Goal: Task Accomplishment & Management: Manage account settings

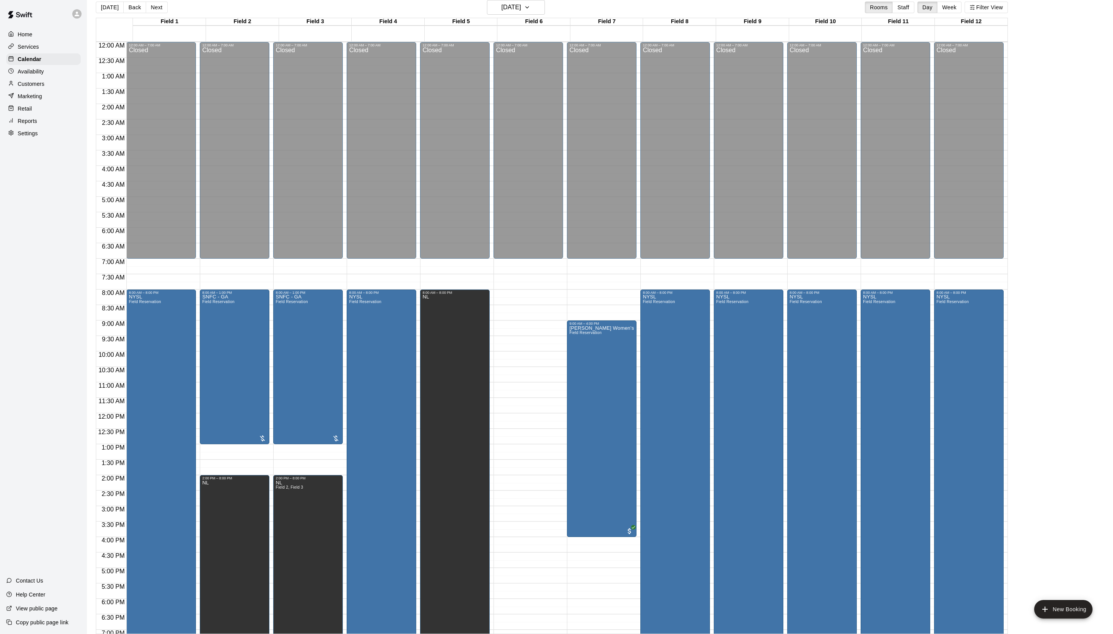
scroll to position [155, 0]
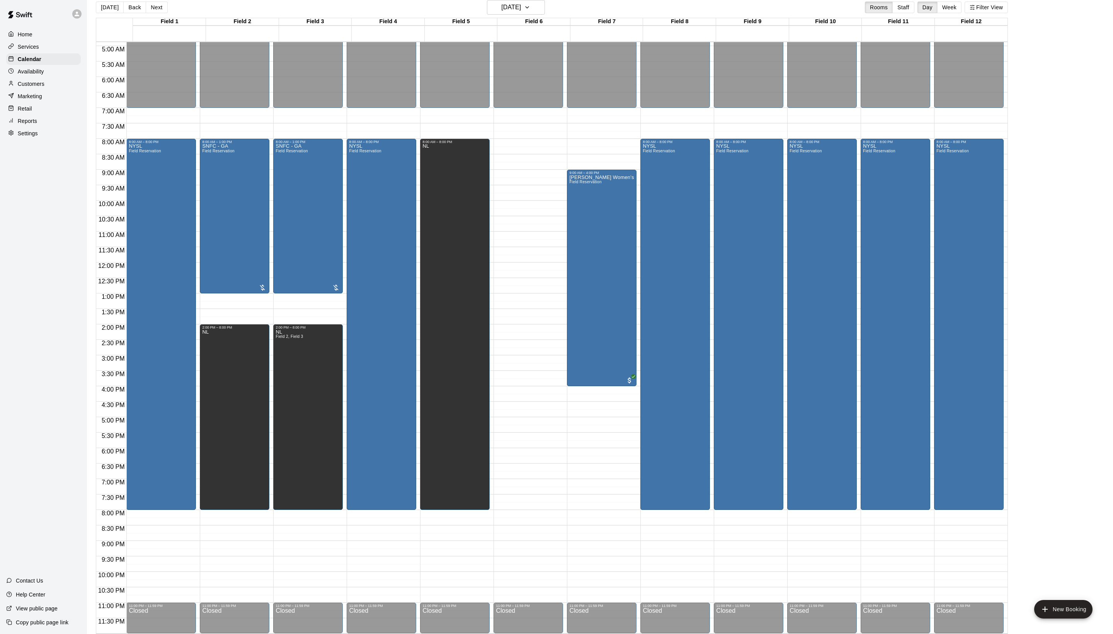
click at [35, 139] on div "Settings" at bounding box center [43, 134] width 75 height 12
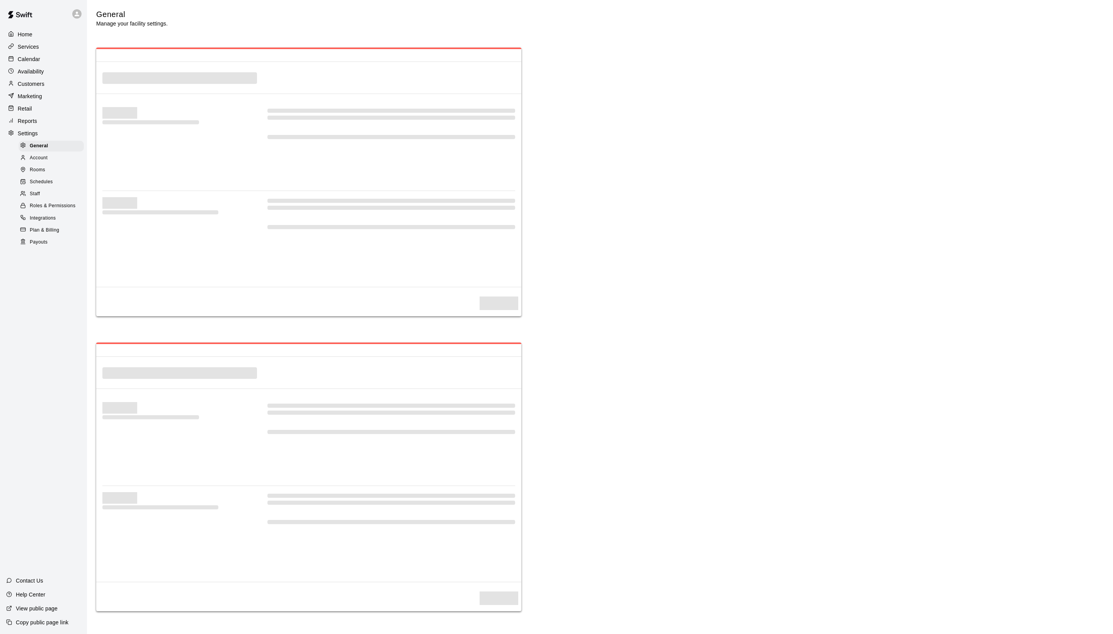
select select "**"
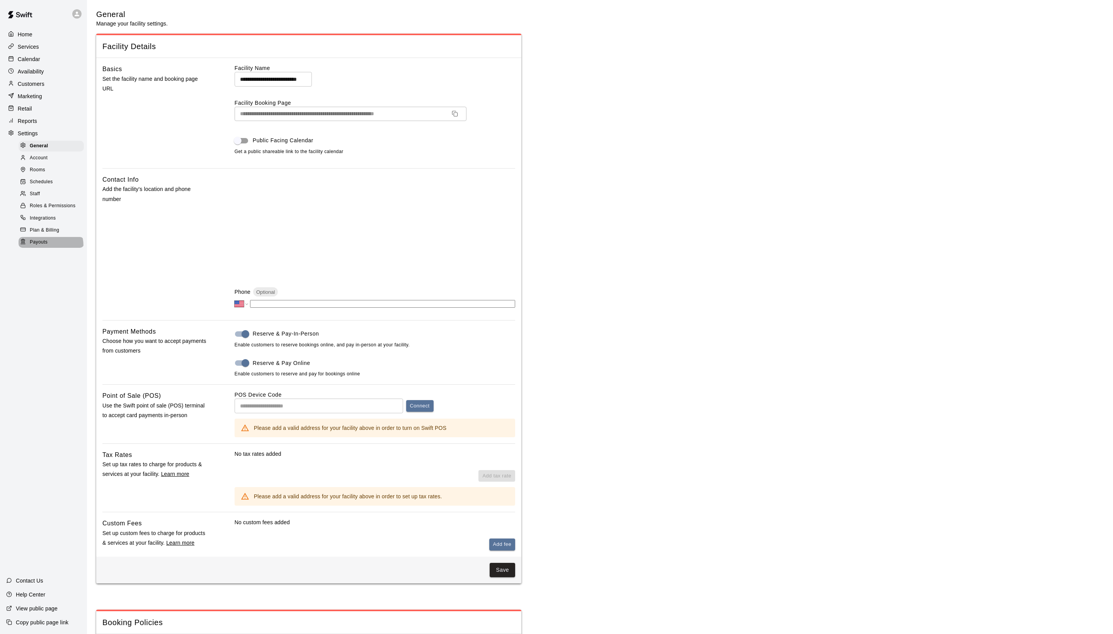
click at [46, 246] on span "Payouts" at bounding box center [39, 242] width 18 height 8
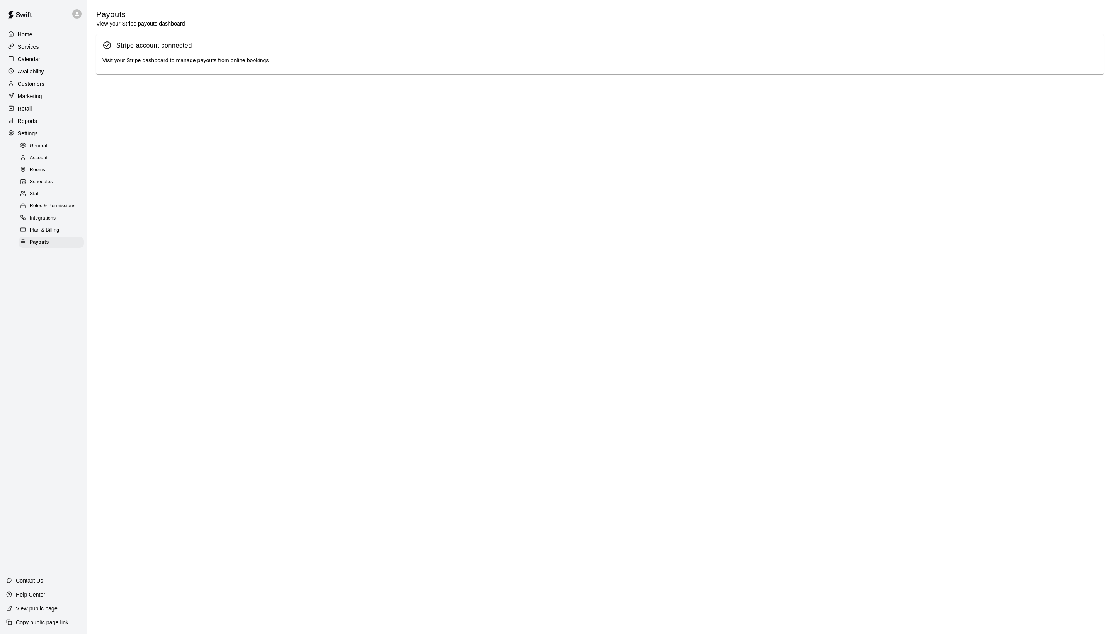
click at [165, 63] on link "Stripe dashboard" at bounding box center [147, 60] width 42 height 6
click at [40, 60] on p "Calendar" at bounding box center [29, 59] width 22 height 8
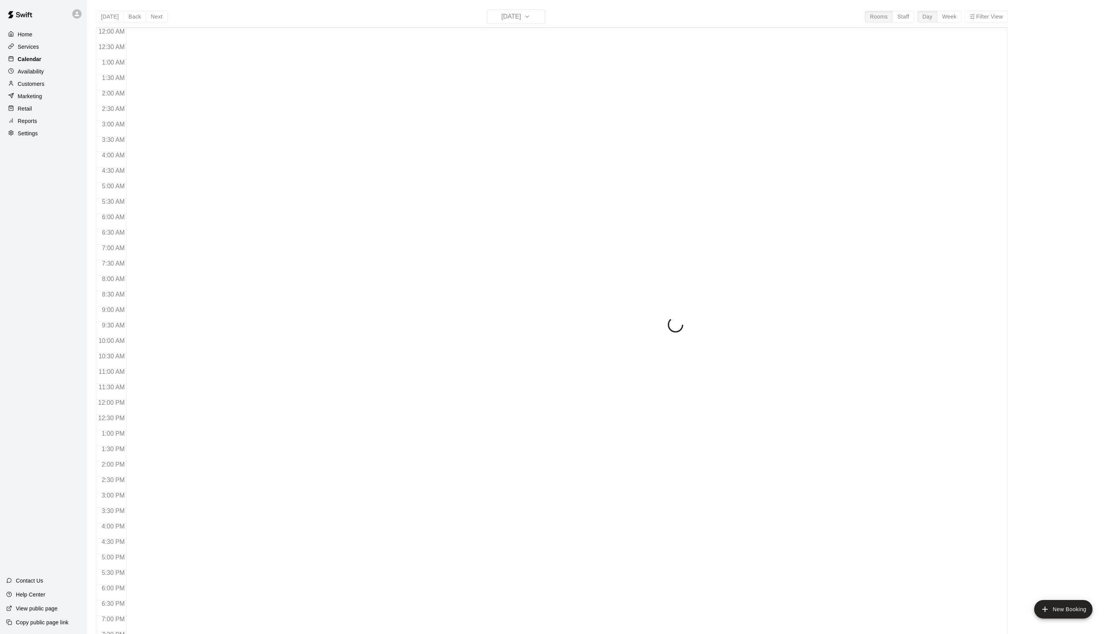
scroll to position [130, 0]
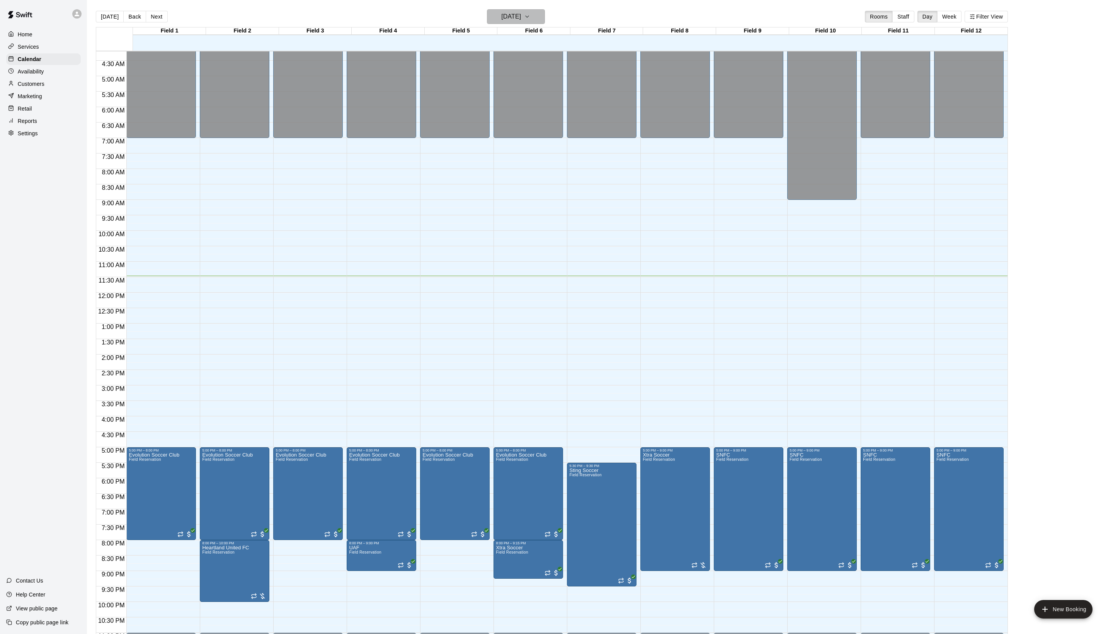
click at [521, 19] on h6 "[DATE]" at bounding box center [511, 16] width 20 height 11
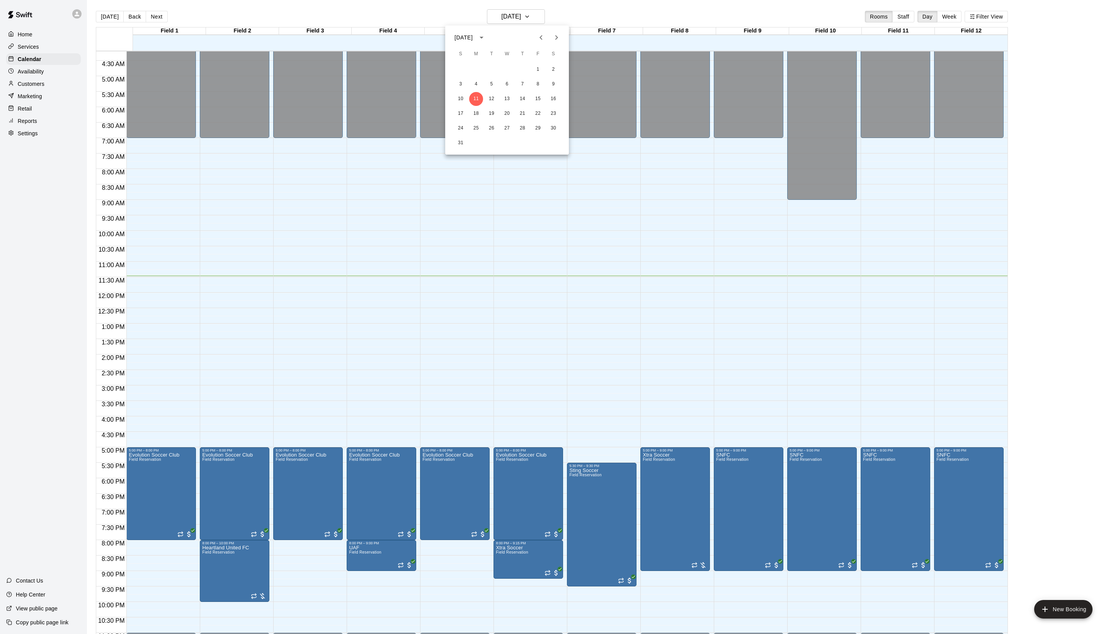
click at [552, 33] on icon "Next month" at bounding box center [556, 37] width 9 height 9
click at [553, 100] on button "20" at bounding box center [554, 99] width 14 height 14
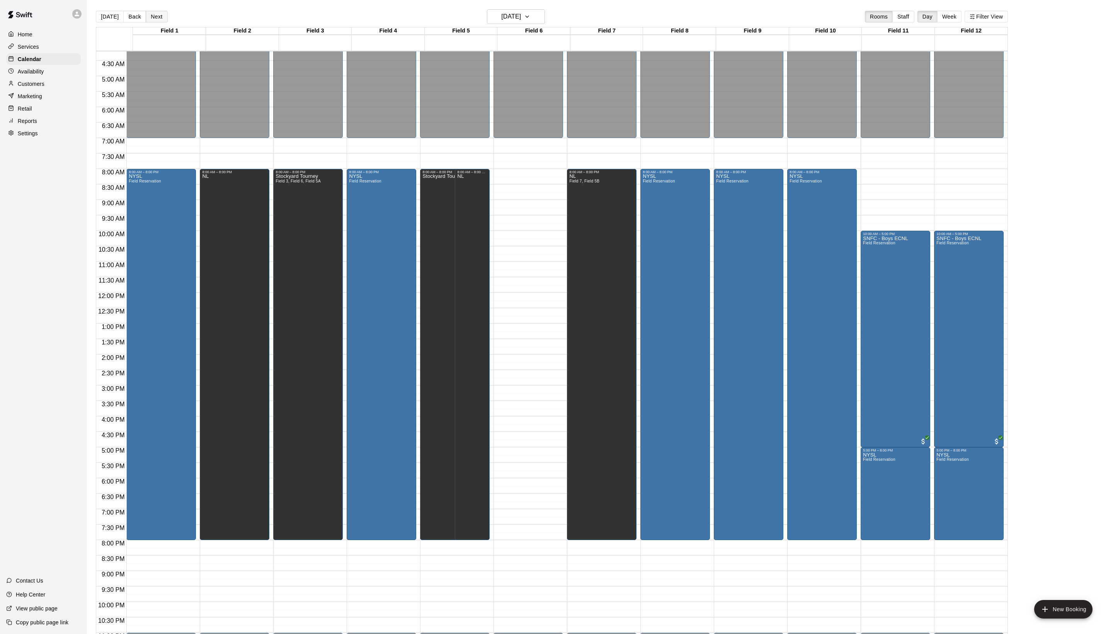
click at [167, 19] on button "Next" at bounding box center [157, 17] width 22 height 12
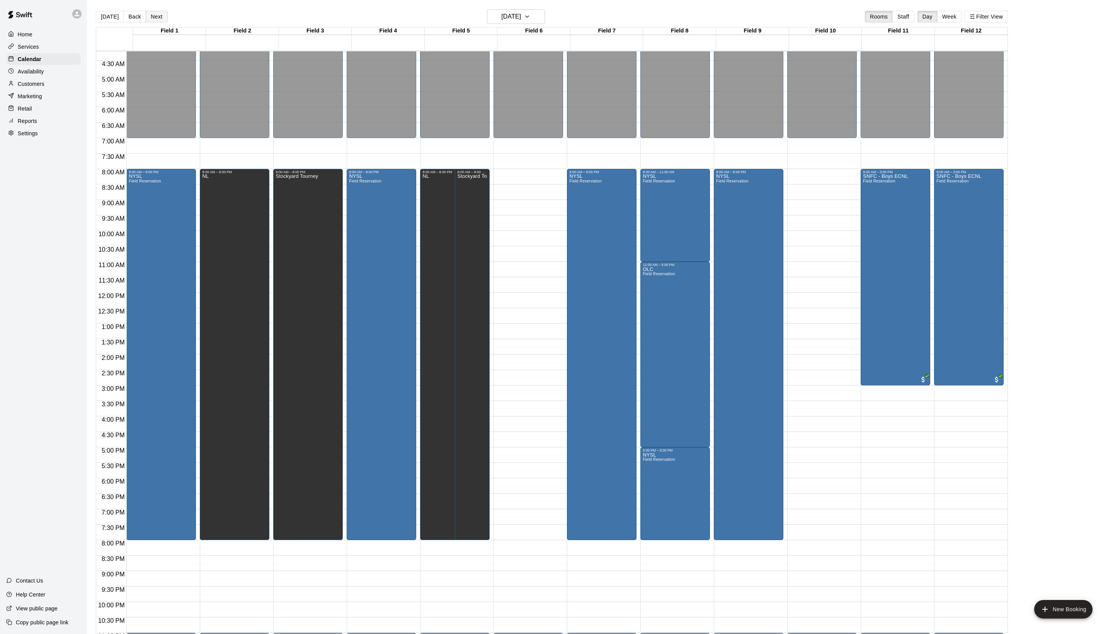
click at [167, 15] on button "Next" at bounding box center [157, 17] width 22 height 12
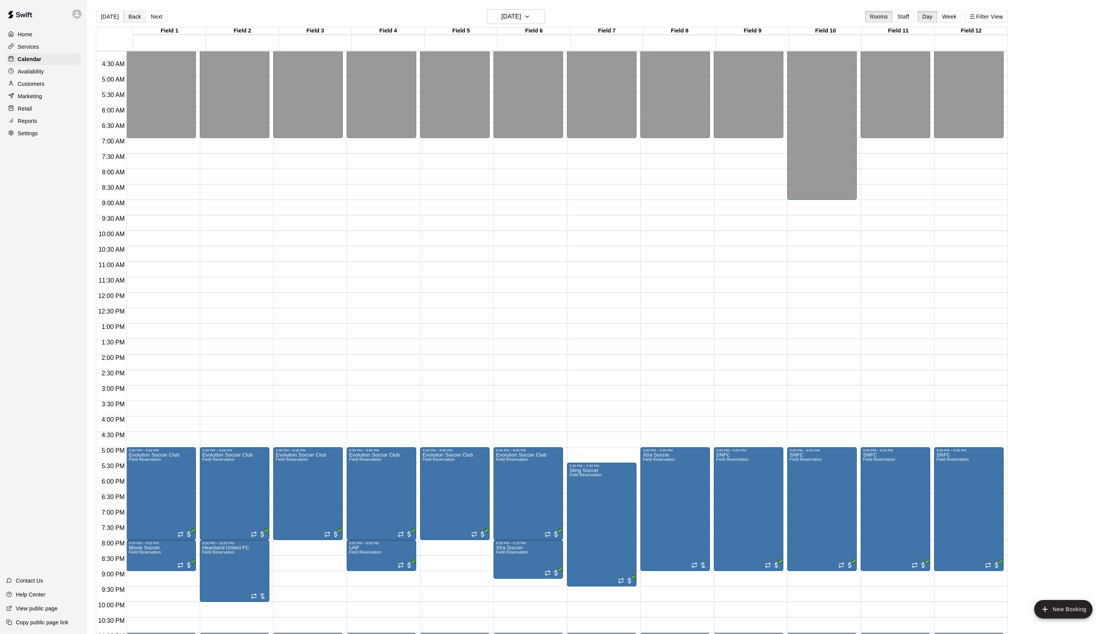
click at [141, 19] on button "Back" at bounding box center [134, 17] width 23 height 12
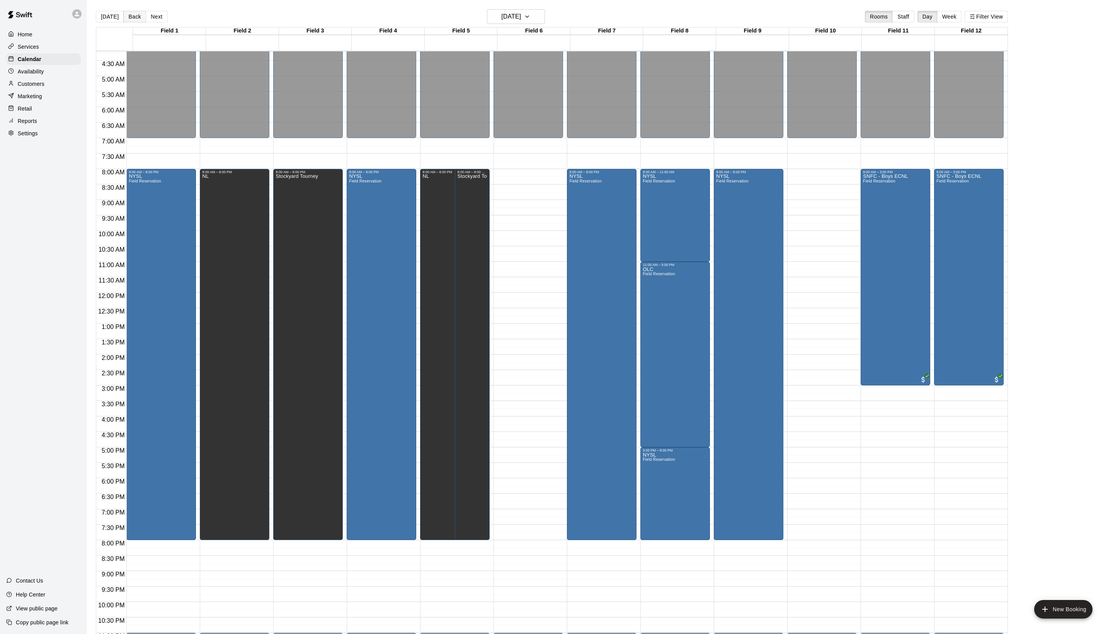
click at [128, 20] on button "Back" at bounding box center [134, 17] width 23 height 12
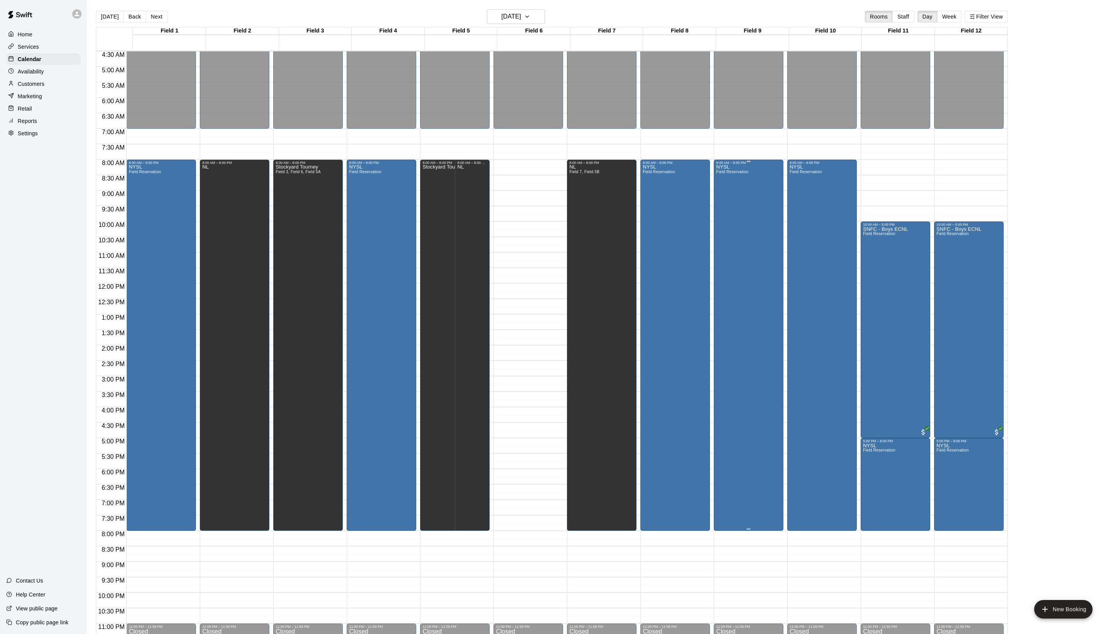
scroll to position [141, 0]
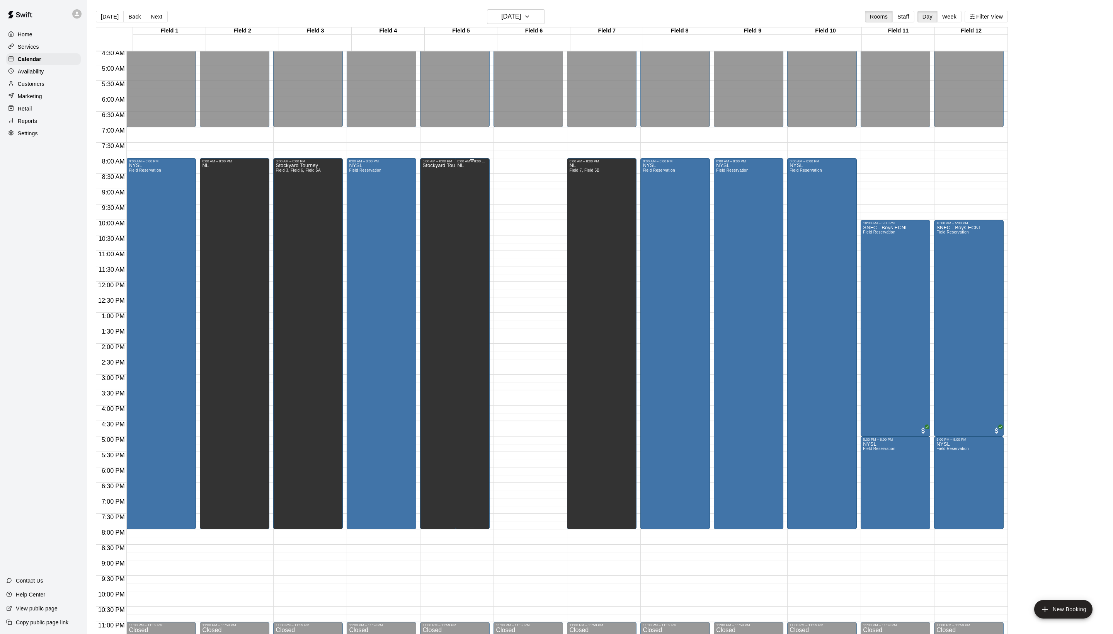
click at [464, 312] on div "NL" at bounding box center [460, 480] width 7 height 634
click at [474, 184] on icon "edit" at bounding box center [469, 179] width 9 height 9
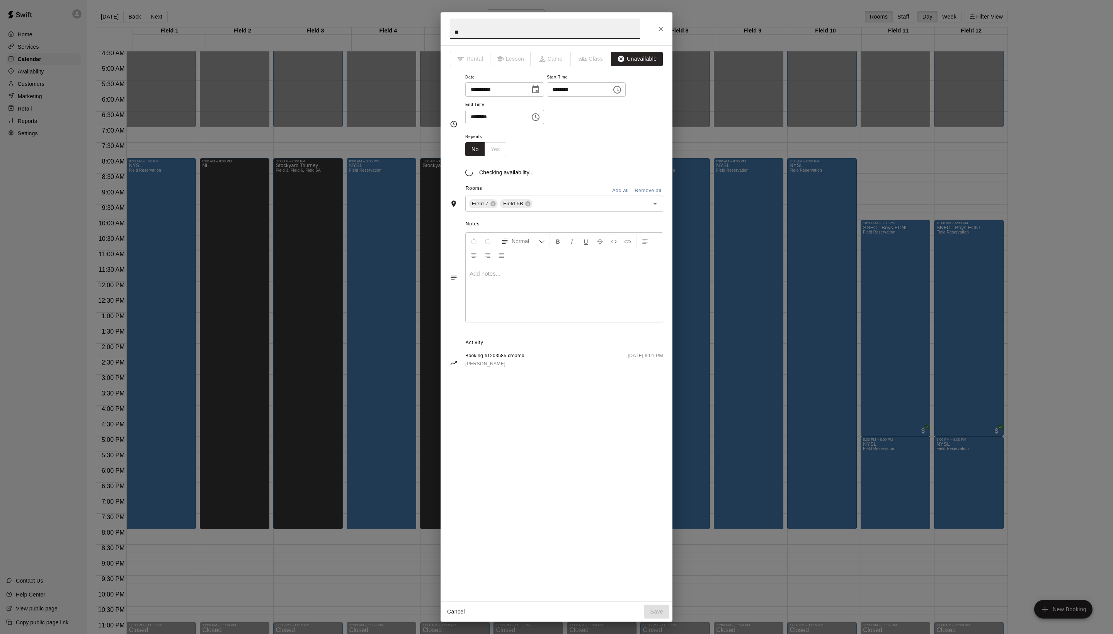
scroll to position [0, 0]
click at [665, 32] on icon "Close" at bounding box center [661, 29] width 8 height 8
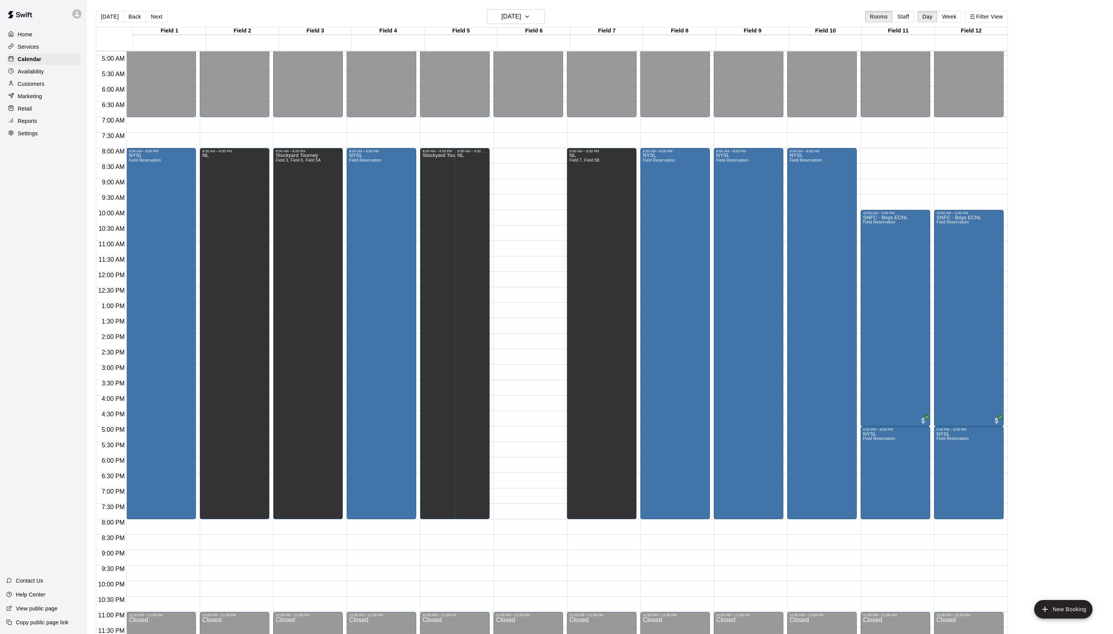
scroll to position [154, 0]
click at [381, 217] on div "[GEOGRAPHIC_DATA]" at bounding box center [365, 470] width 32 height 634
click at [324, 267] on div at bounding box center [556, 317] width 1113 height 634
click at [261, 253] on div "NL" at bounding box center [234, 470] width 65 height 634
click at [220, 170] on icon "edit" at bounding box center [216, 166] width 7 height 7
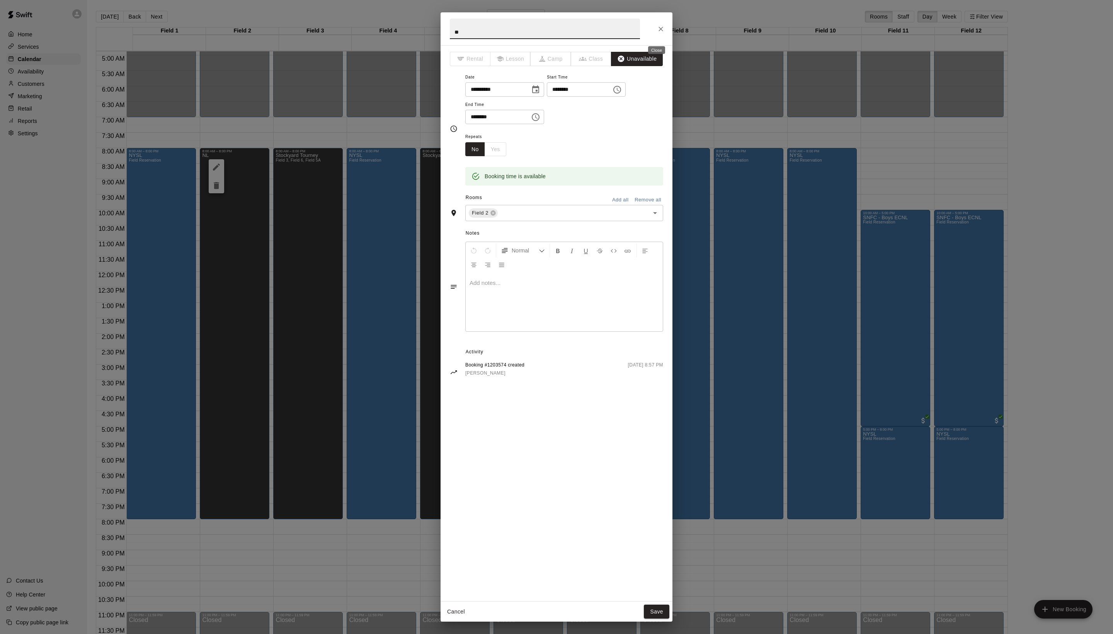
click at [654, 27] on button "Close" at bounding box center [661, 29] width 14 height 14
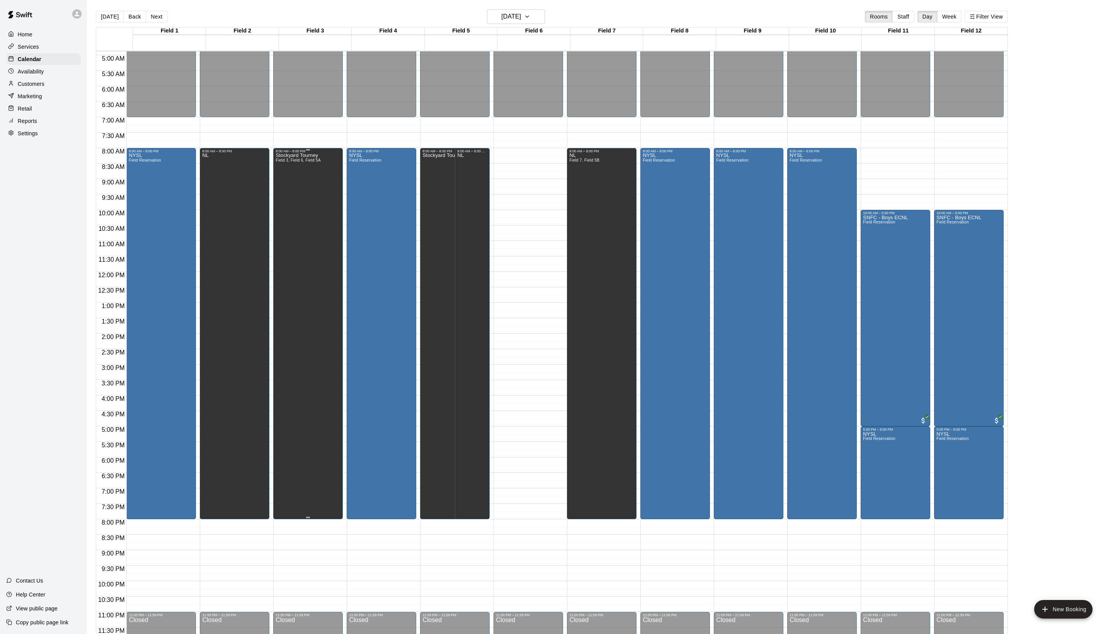
click at [306, 225] on div "Stockyard [GEOGRAPHIC_DATA], Field 6, Field 5A" at bounding box center [298, 470] width 45 height 634
click at [291, 165] on icon "edit" at bounding box center [288, 166] width 9 height 9
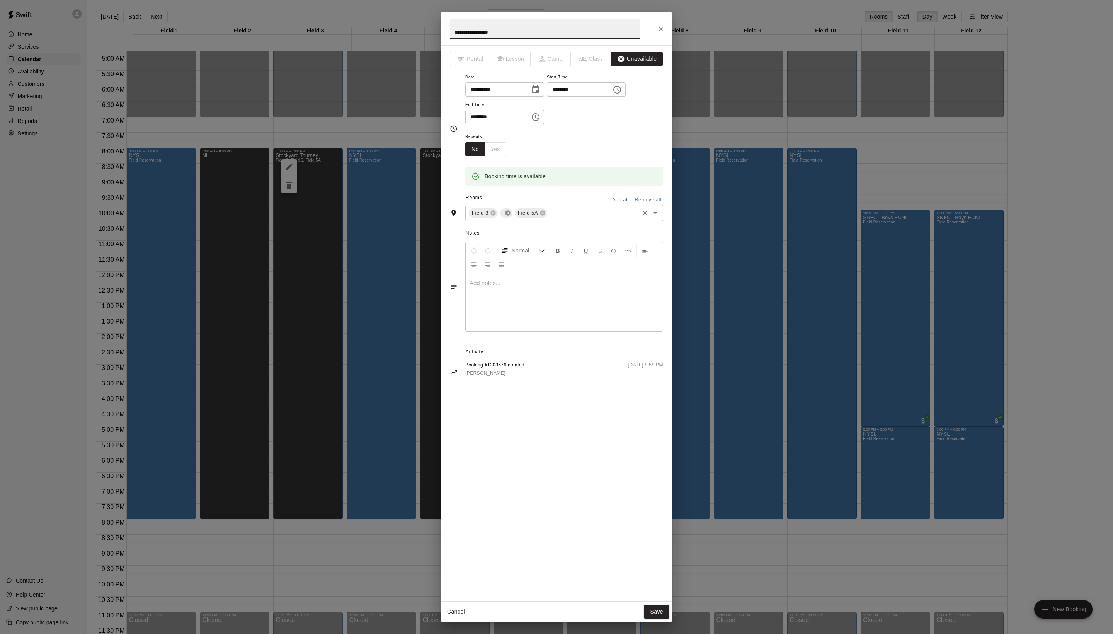
click at [510, 216] on icon at bounding box center [507, 213] width 5 height 5
click at [593, 221] on div "Field 3 Field 5A ​" at bounding box center [564, 213] width 198 height 16
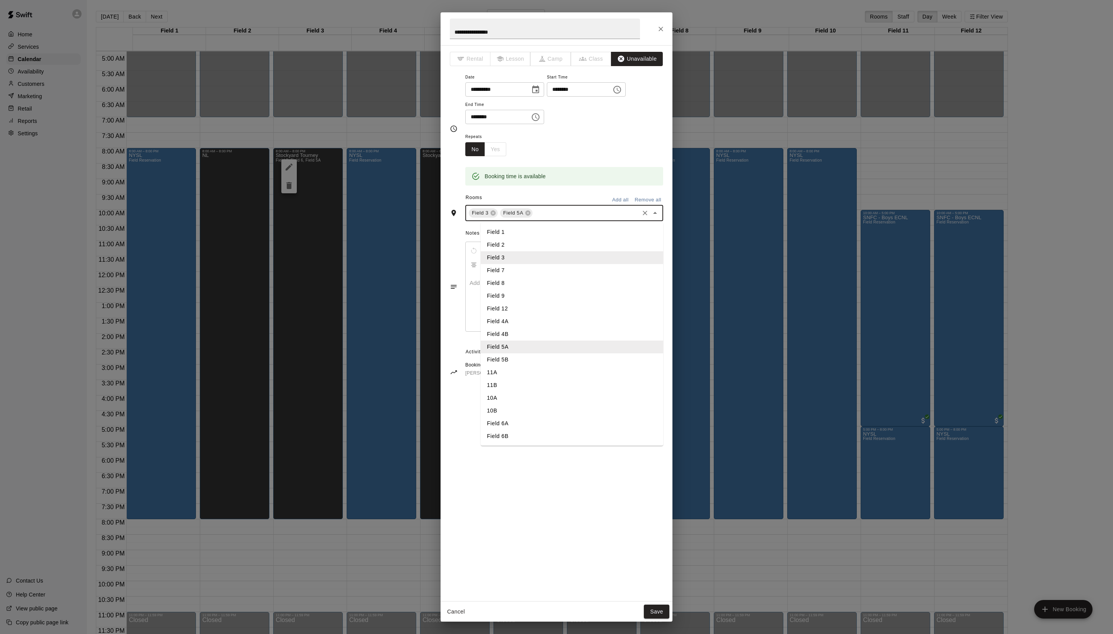
scroll to position [2, 0]
click at [560, 430] on li "Field 6A" at bounding box center [572, 423] width 182 height 13
click at [669, 611] on button "Save" at bounding box center [657, 612] width 26 height 14
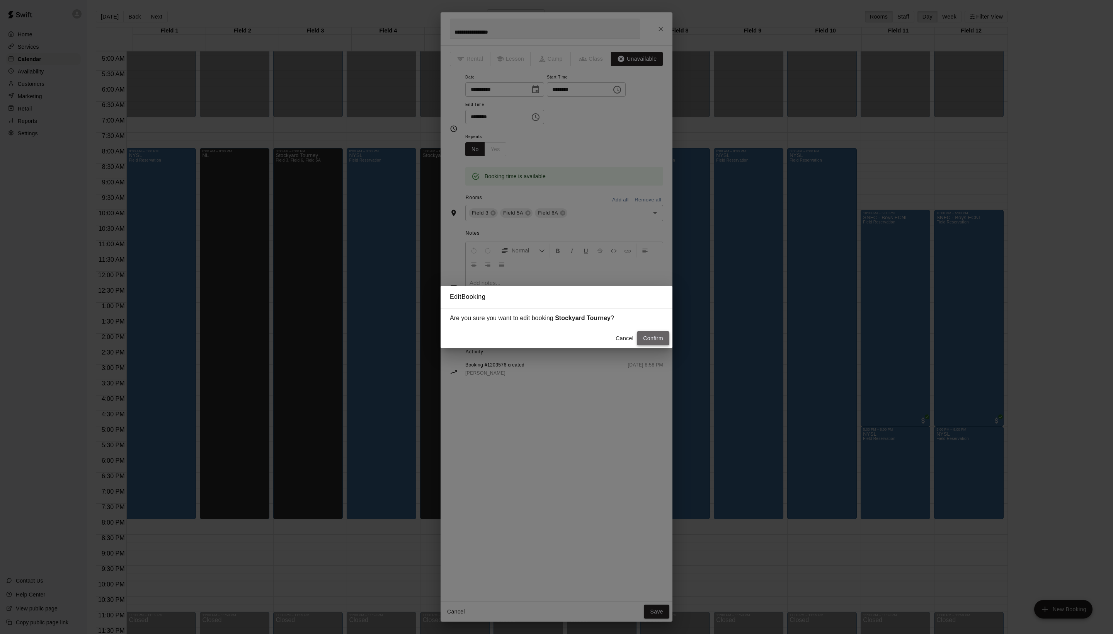
click at [655, 342] on button "Confirm" at bounding box center [653, 338] width 32 height 14
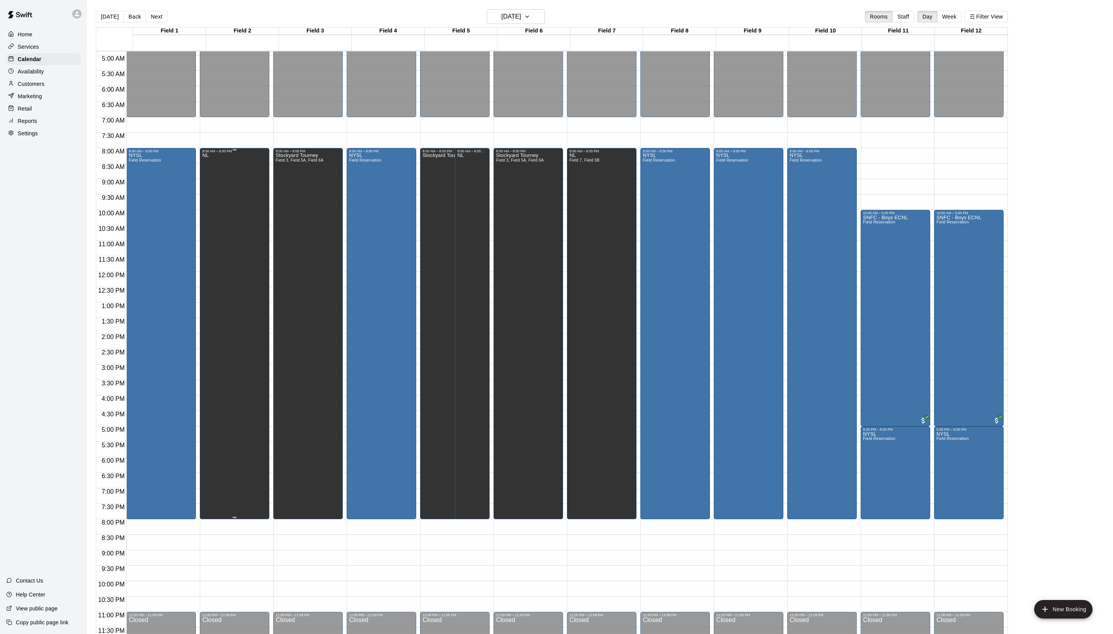
click at [251, 233] on div "NL" at bounding box center [234, 470] width 65 height 634
click at [219, 171] on icon "edit" at bounding box center [216, 166] width 9 height 9
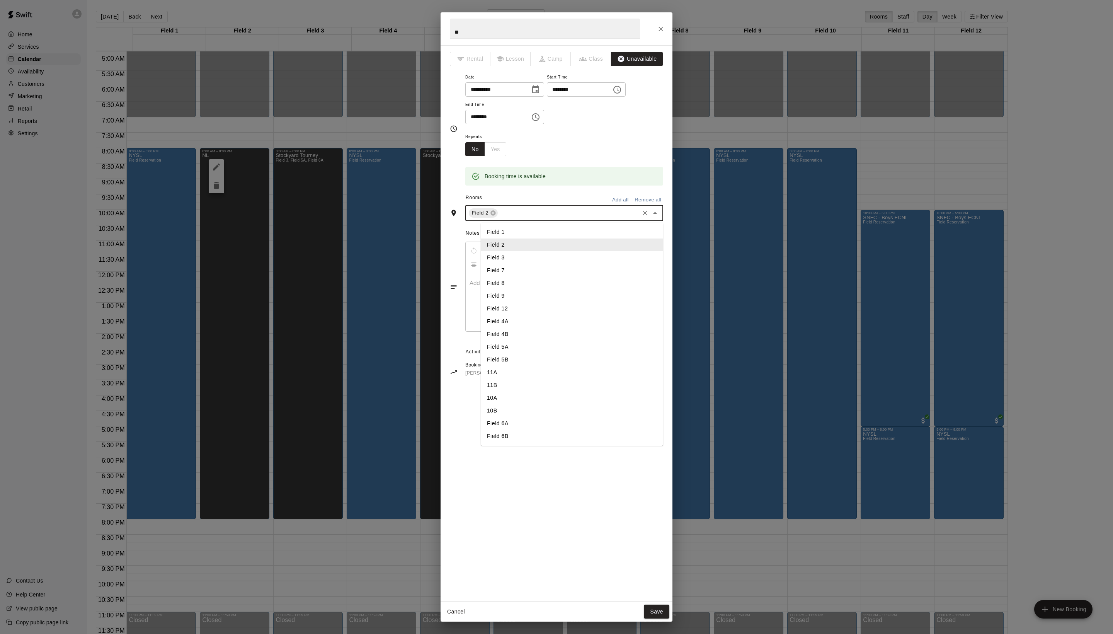
click at [540, 218] on input "text" at bounding box center [568, 213] width 139 height 10
click at [524, 443] on li "Field 6B" at bounding box center [572, 436] width 182 height 13
click at [652, 611] on button "Save" at bounding box center [657, 612] width 26 height 14
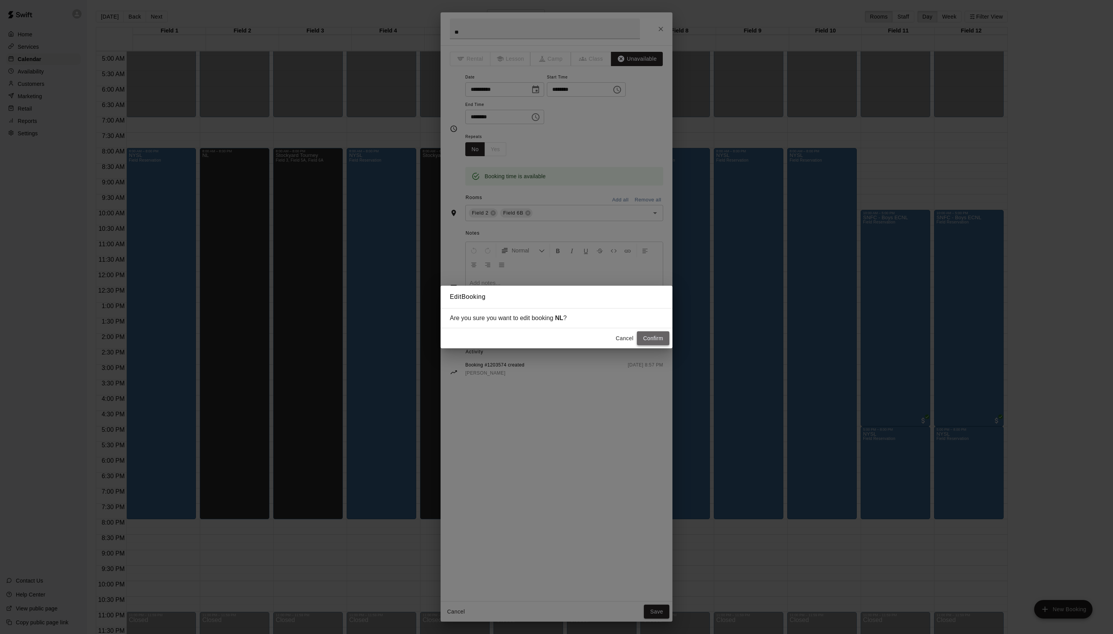
click at [643, 333] on button "Confirm" at bounding box center [653, 338] width 32 height 14
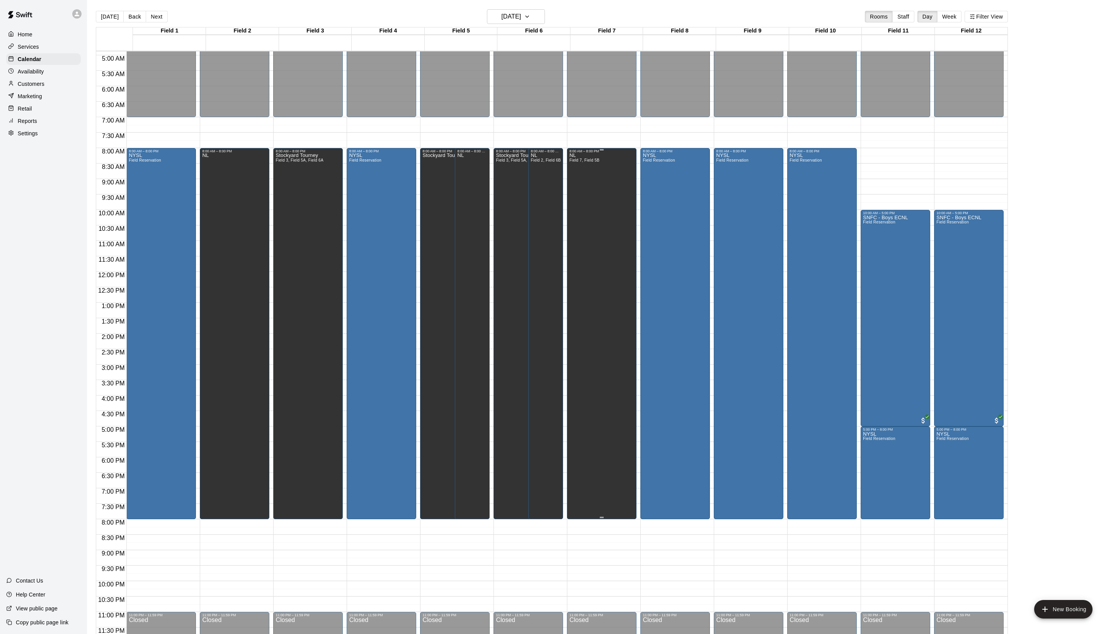
click at [633, 379] on div "NL Field 7, Field 5B" at bounding box center [601, 470] width 65 height 634
click at [596, 275] on div at bounding box center [556, 317] width 1113 height 634
click at [252, 214] on div "NL" at bounding box center [234, 470] width 65 height 634
click at [216, 190] on icon "delete" at bounding box center [216, 185] width 9 height 9
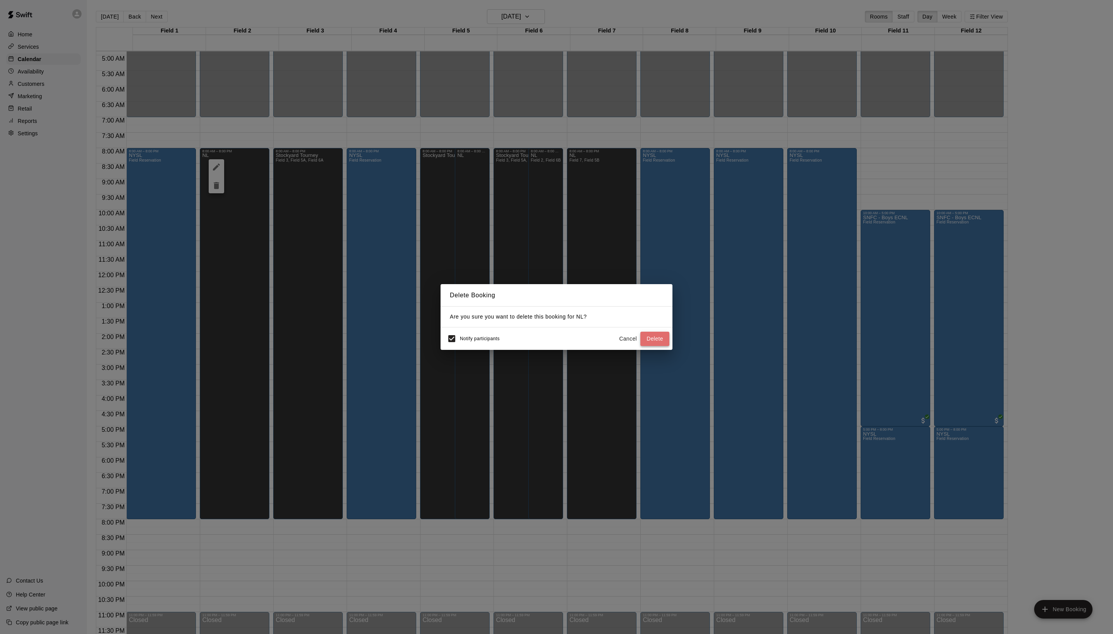
click at [659, 343] on button "Delete" at bounding box center [654, 339] width 29 height 14
